Goal: Task Accomplishment & Management: Use online tool/utility

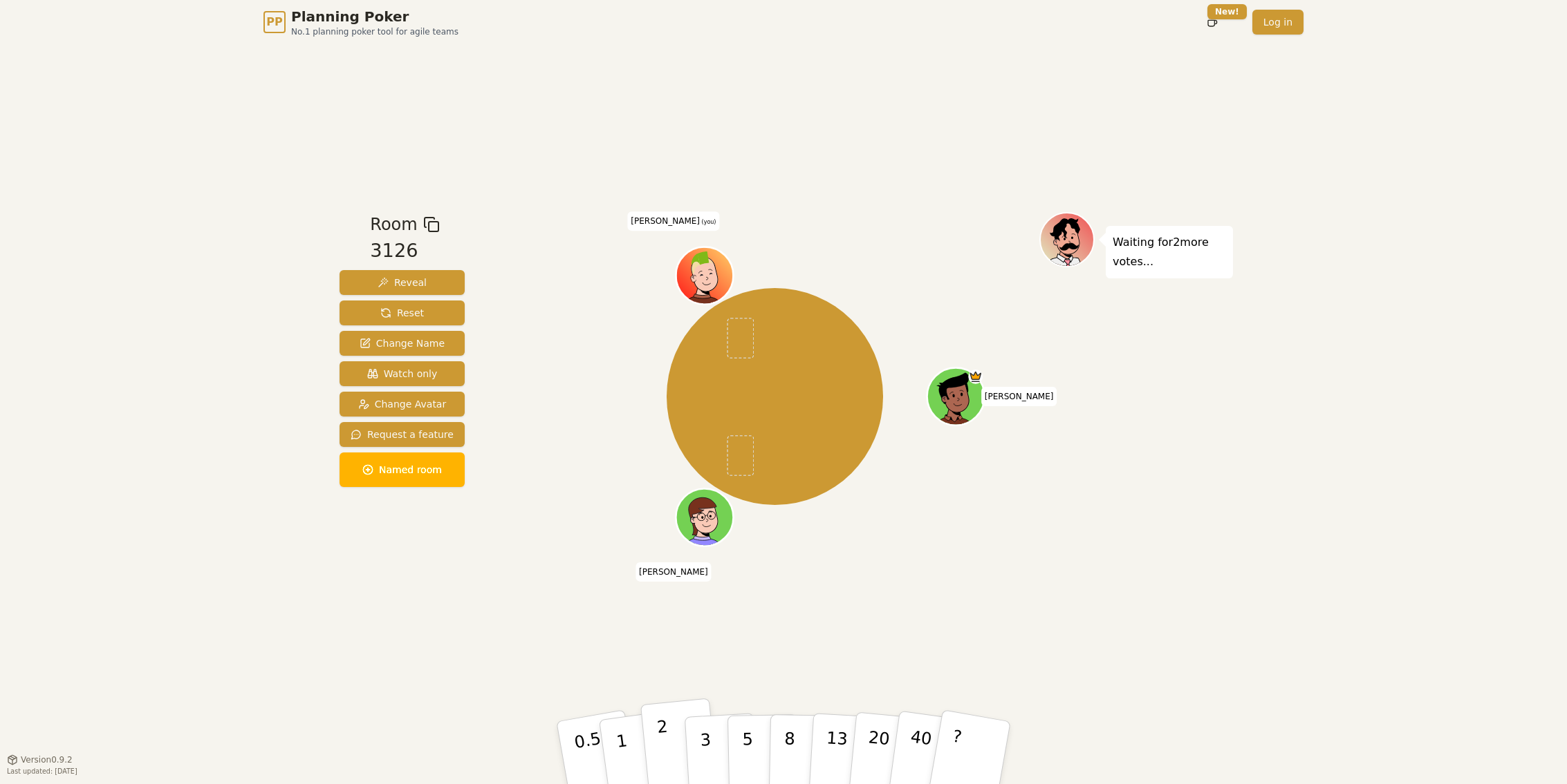
click at [666, 743] on p "2" at bounding box center [665, 755] width 18 height 76
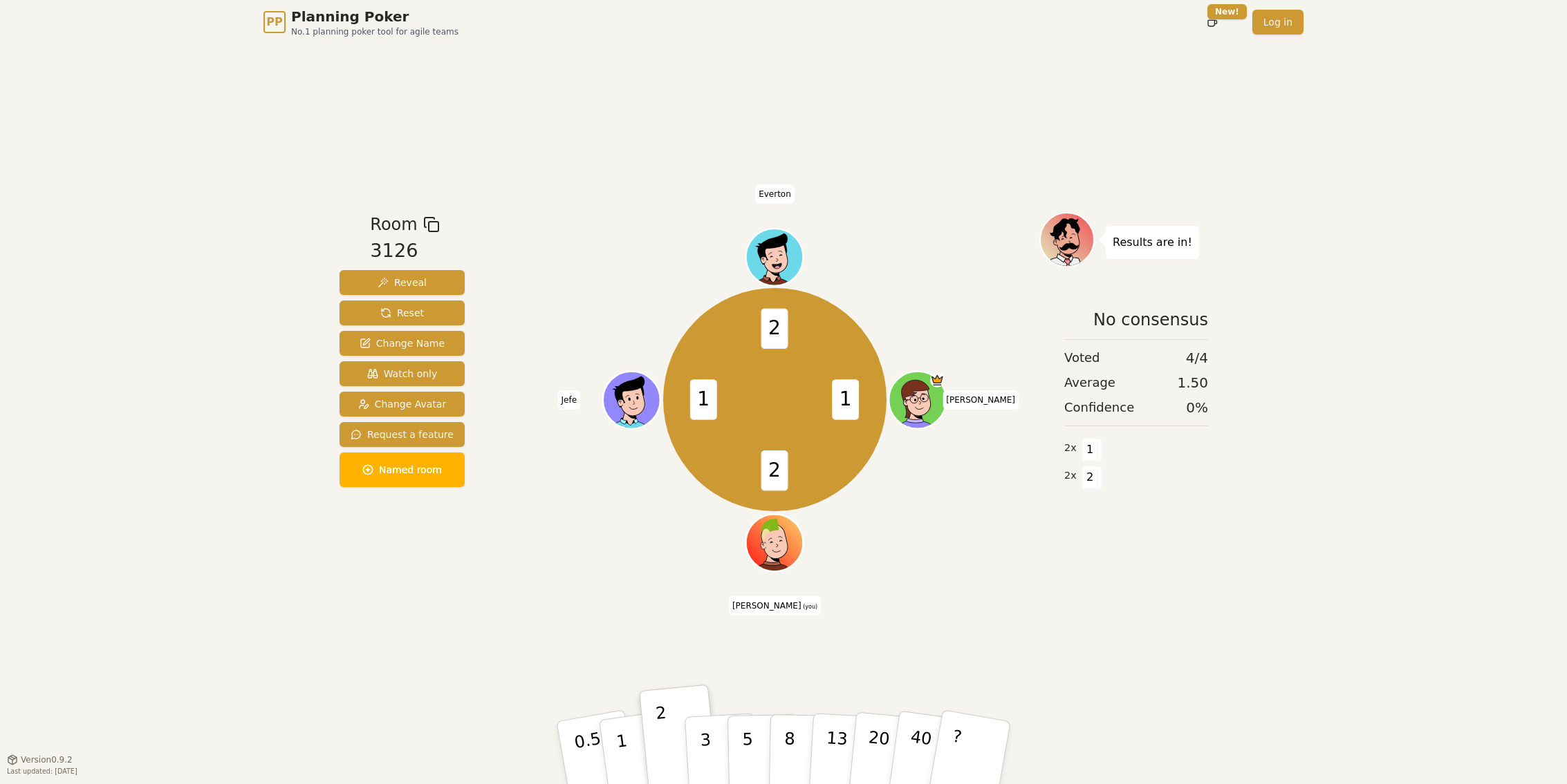
click at [531, 649] on div "Room 3126 Reveal Reset Change Name Watch only Change Avatar Request a feature N…" at bounding box center [784, 401] width 899 height 715
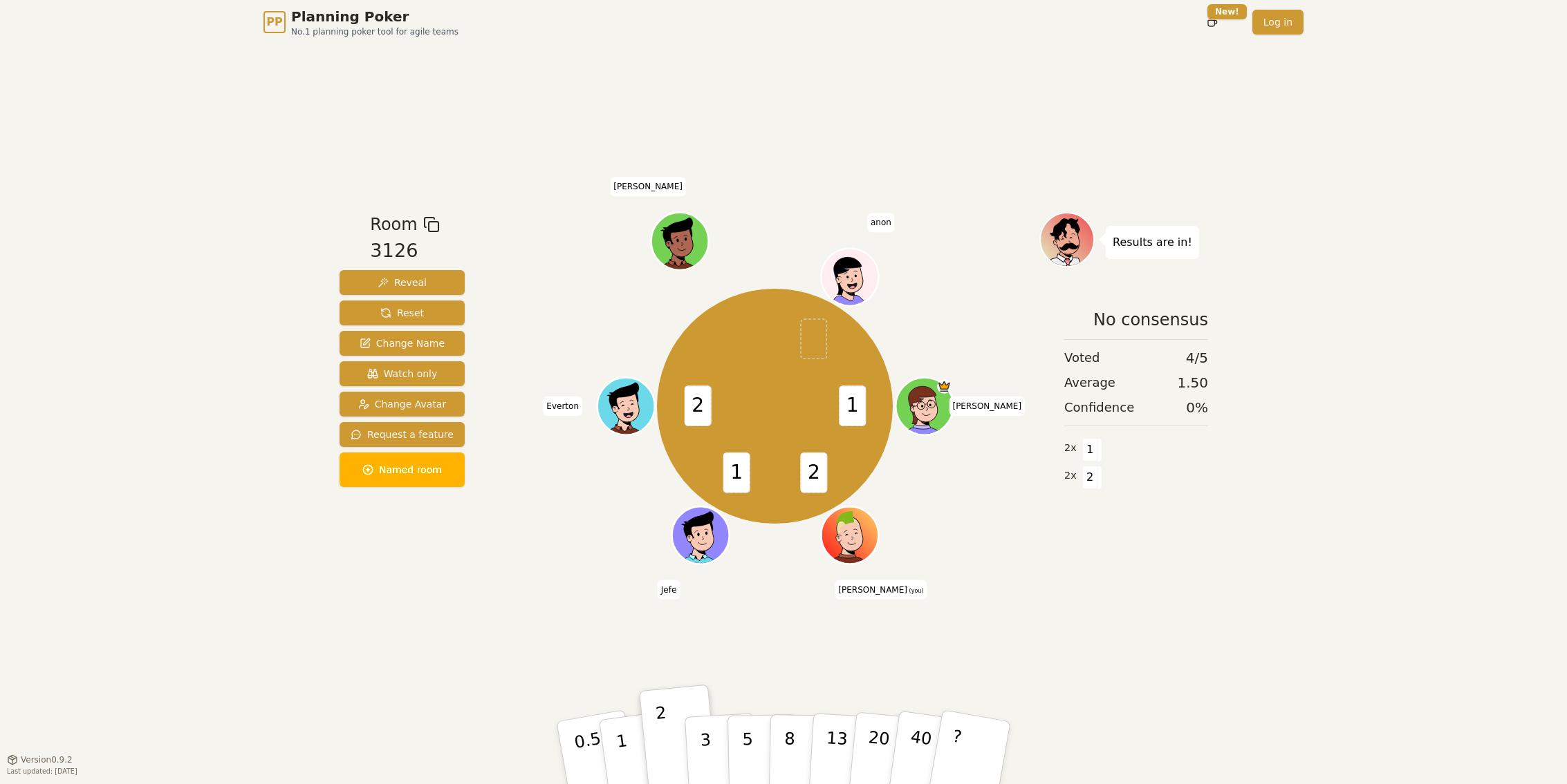
click at [235, 229] on div "PP Planning Poker No.1 planning poker tool for agile teams Toggle theme New! Lo…" at bounding box center [784, 392] width 1567 height 784
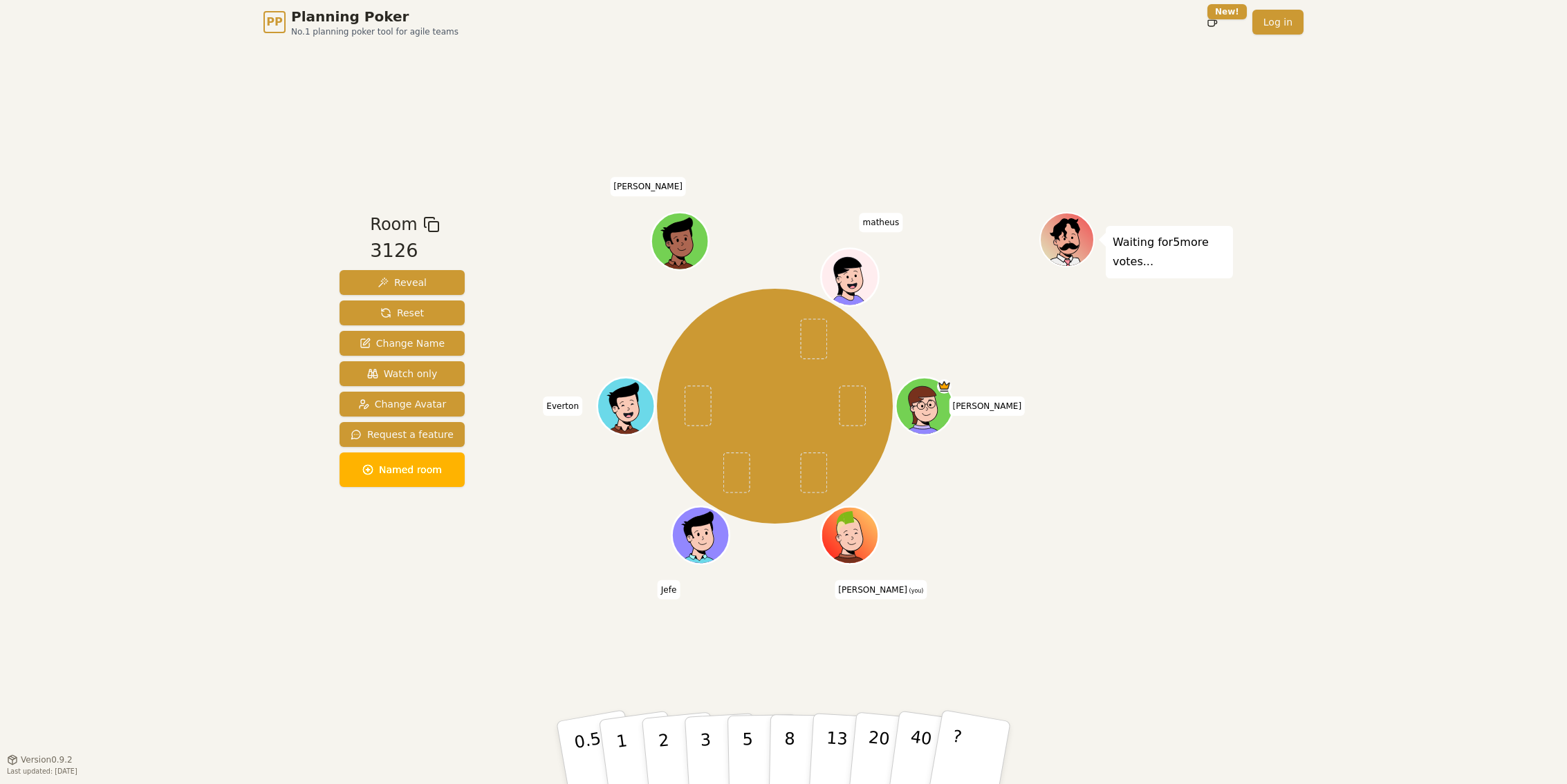
click at [393, 119] on div "Room 3126 Reveal Reset Change Name Watch only Change Avatar Request a feature N…" at bounding box center [784, 401] width 899 height 715
click at [747, 747] on p "5" at bounding box center [748, 753] width 12 height 75
click at [402, 658] on div "Room 3126 Reveal Reset Change Name Watch only Change Avatar Request a feature N…" at bounding box center [784, 401] width 899 height 715
click at [409, 313] on span "Reset" at bounding box center [402, 313] width 44 height 14
click at [539, 116] on div "Room 3126 Reveal Reset Change Name Watch only Change Avatar Request a feature N…" at bounding box center [784, 401] width 899 height 715
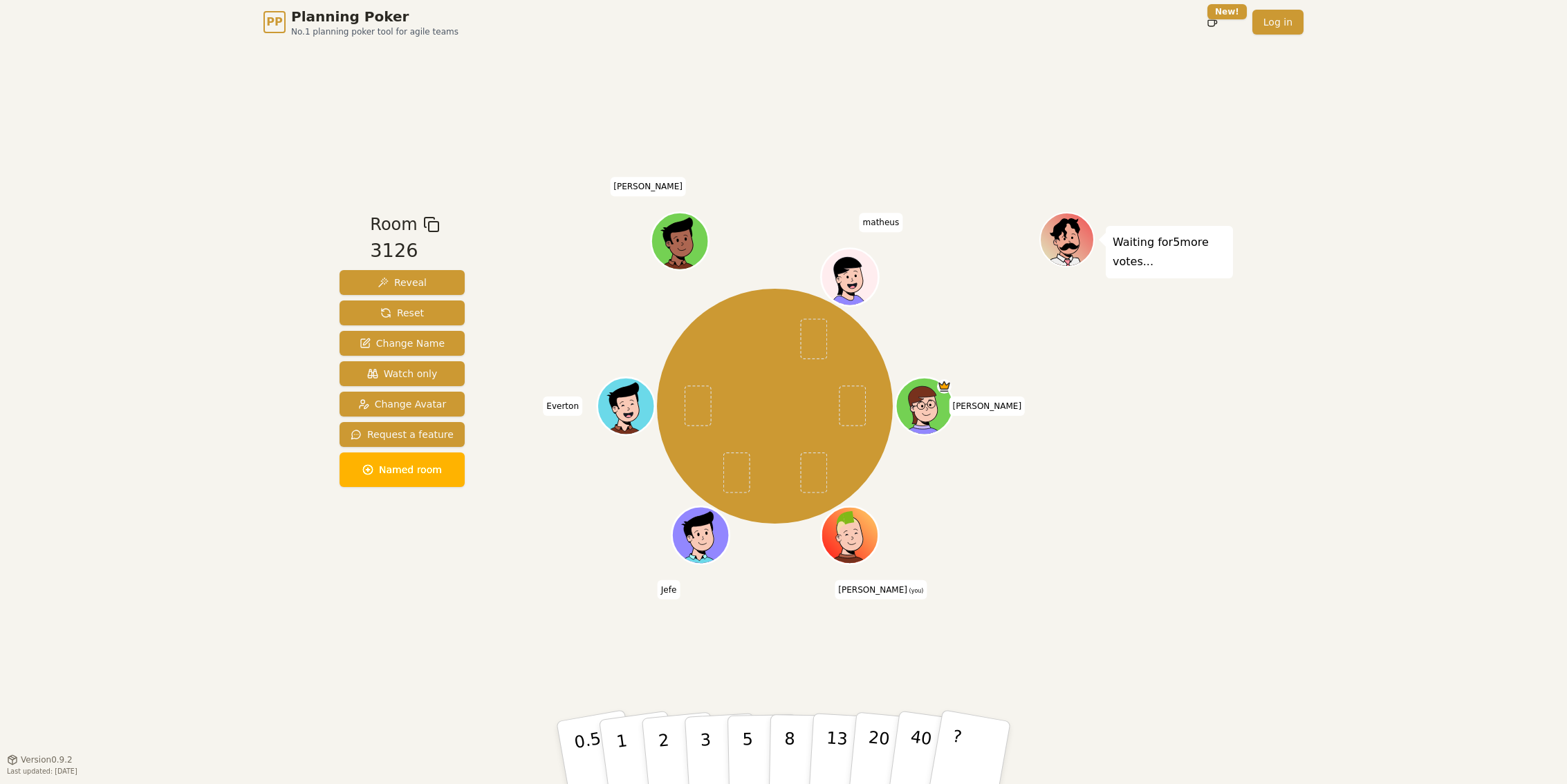
click at [244, 132] on div "PP Planning Poker No.1 planning poker tool for agile teams Toggle theme New! Lo…" at bounding box center [784, 392] width 1567 height 784
click at [318, 627] on div "PP Planning Poker No.1 planning poker tool for agile teams Toggle theme New! Lo…" at bounding box center [784, 392] width 1567 height 784
click at [410, 651] on div "Room 3126 Reveal Reset Change Name Watch only Change Avatar Request a feature N…" at bounding box center [784, 401] width 899 height 715
click at [701, 741] on p "3" at bounding box center [707, 754] width 15 height 76
click at [459, 704] on div "Room 3126 Reveal Reset Change Name Watch only Change Avatar Request a feature N…" at bounding box center [784, 401] width 899 height 715
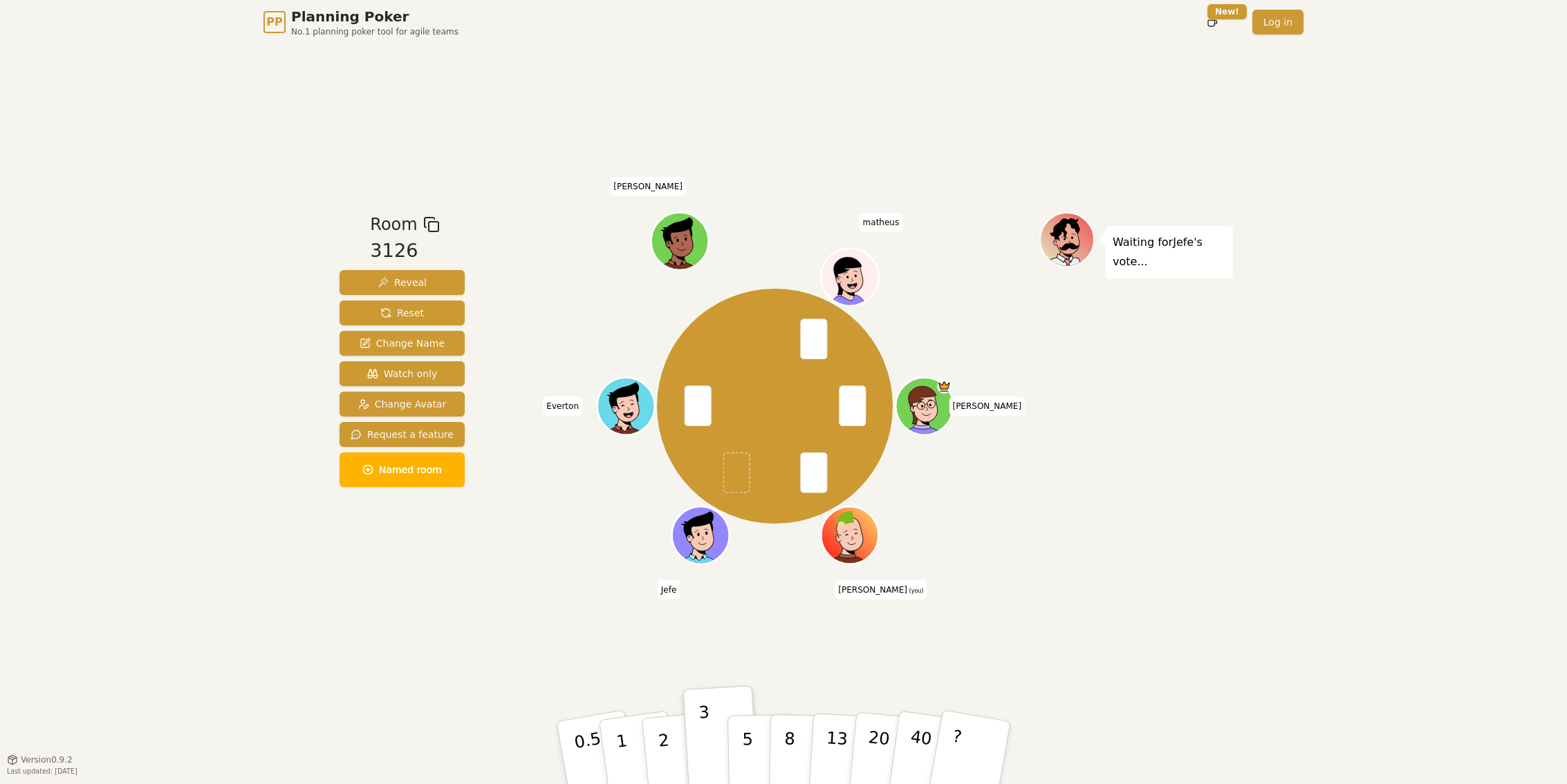
click at [337, 683] on div "Room 3126 Reveal Reset Change Name Watch only Change Avatar Request a feature N…" at bounding box center [784, 401] width 899 height 715
click at [649, 746] on button "2" at bounding box center [680, 754] width 78 height 110
click at [1392, 691] on div "PP Planning Poker No.1 planning poker tool for agile teams Toggle theme New! Lo…" at bounding box center [784, 392] width 1567 height 784
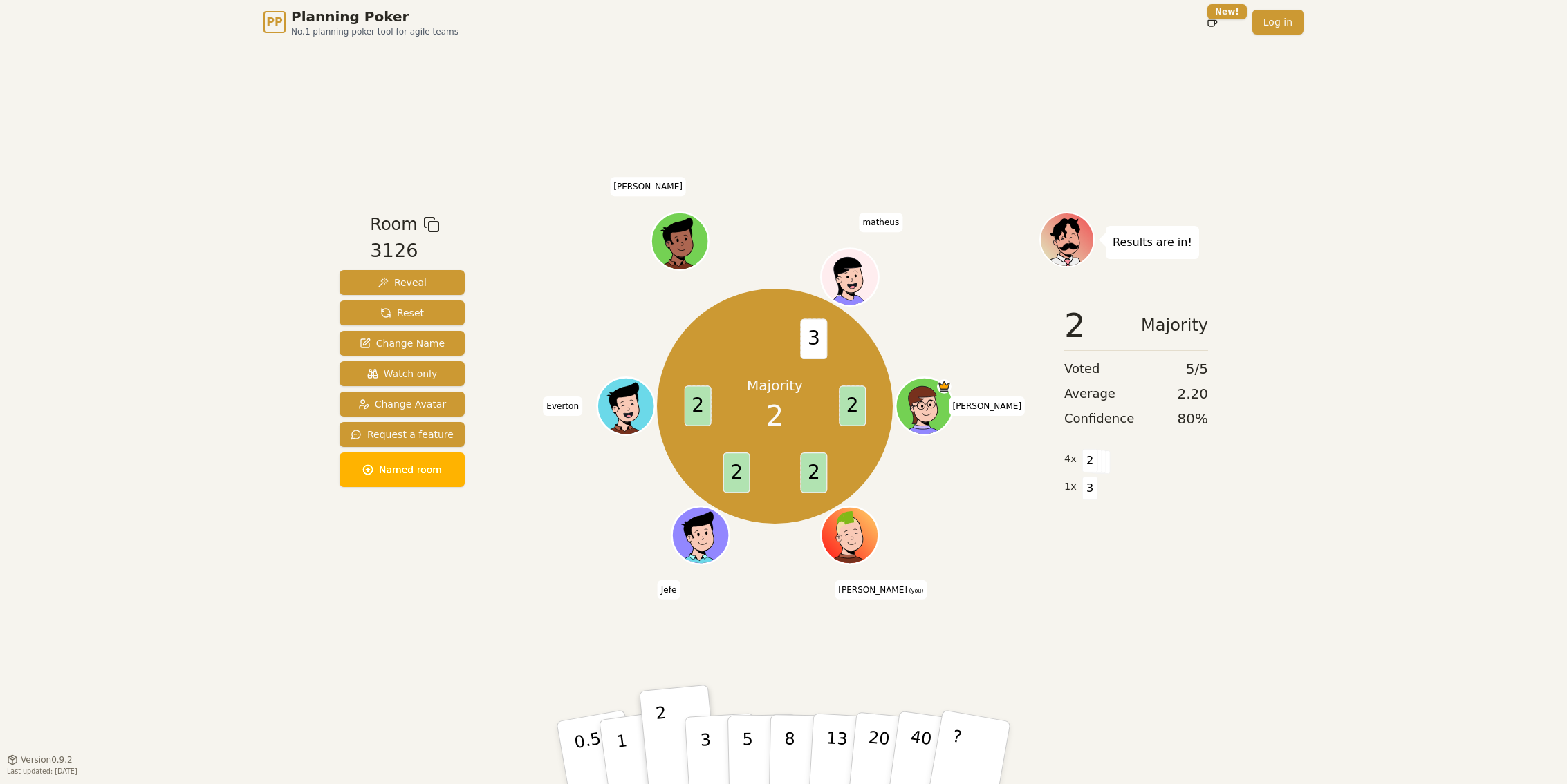
click at [64, 25] on header "PP Planning Poker No.1 planning poker tool for agile teams Toggle theme New! Lo…" at bounding box center [784, 21] width 1567 height 44
click at [159, 145] on div "PP Planning Poker No.1 planning poker tool for agile teams Toggle theme New! Lo…" at bounding box center [784, 392] width 1567 height 784
click at [412, 313] on span "Reset" at bounding box center [402, 313] width 44 height 14
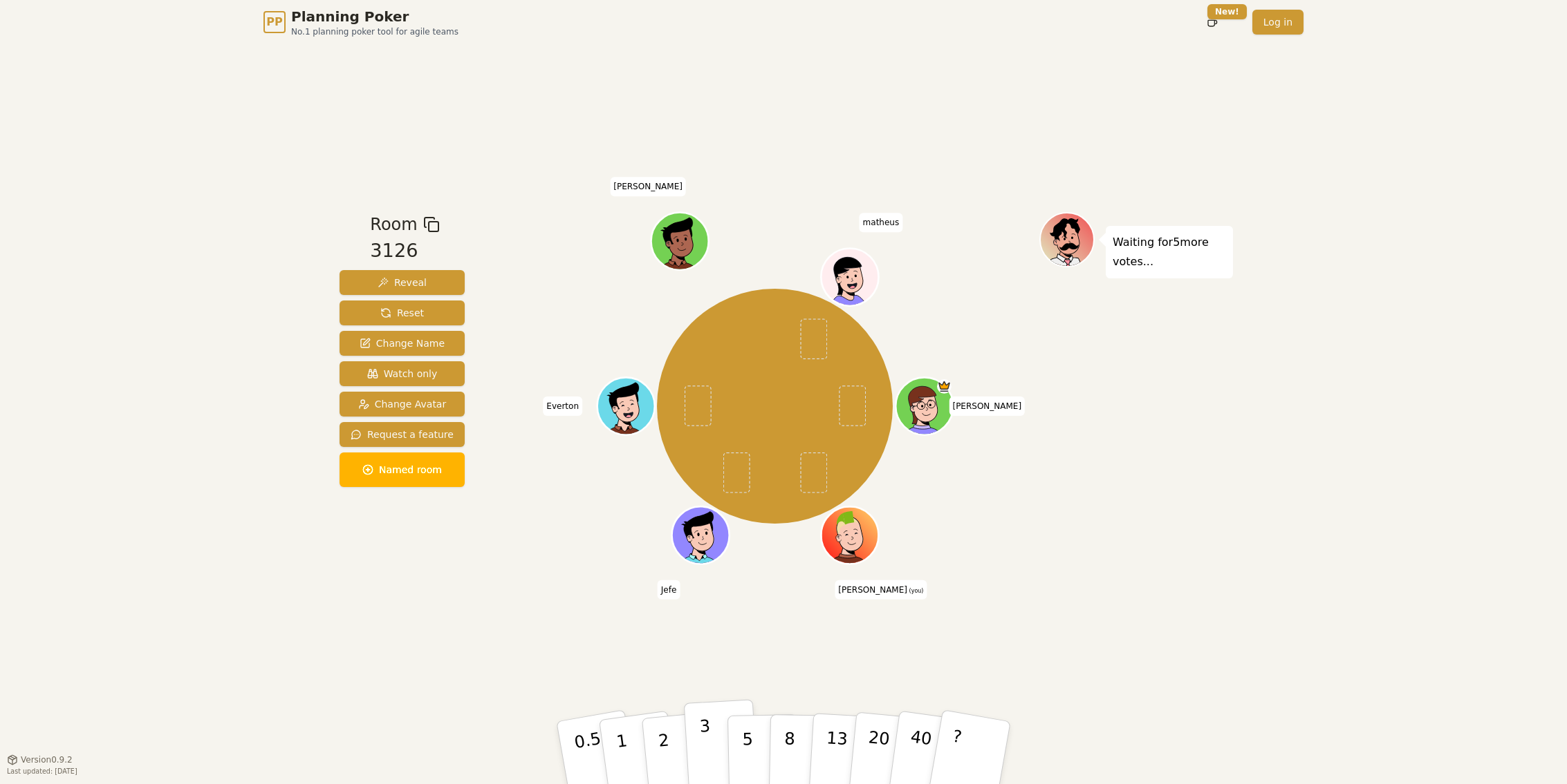
click at [706, 735] on p "3" at bounding box center [707, 754] width 15 height 76
click at [246, 65] on div "PP Planning Poker No.1 planning poker tool for agile teams Toggle theme New! Lo…" at bounding box center [784, 392] width 1567 height 784
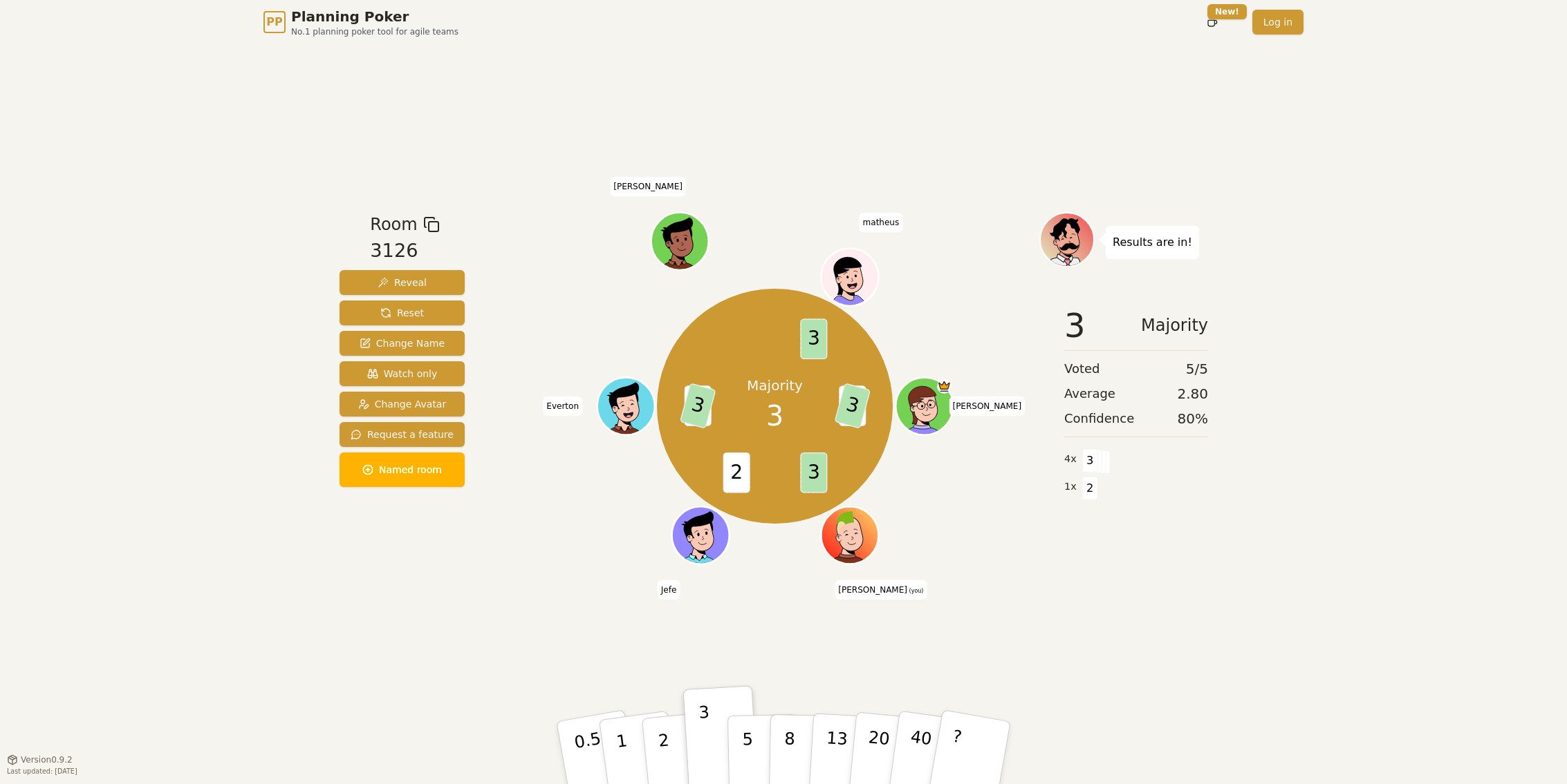
click at [127, 116] on div "PP Planning Poker No.1 planning poker tool for agile teams Toggle theme New! Lo…" at bounding box center [784, 392] width 1567 height 784
click at [68, 156] on div "PP Planning Poker No.1 planning poker tool for agile teams Toggle theme New! Lo…" at bounding box center [784, 392] width 1567 height 784
